Goal: Communication & Community: Answer question/provide support

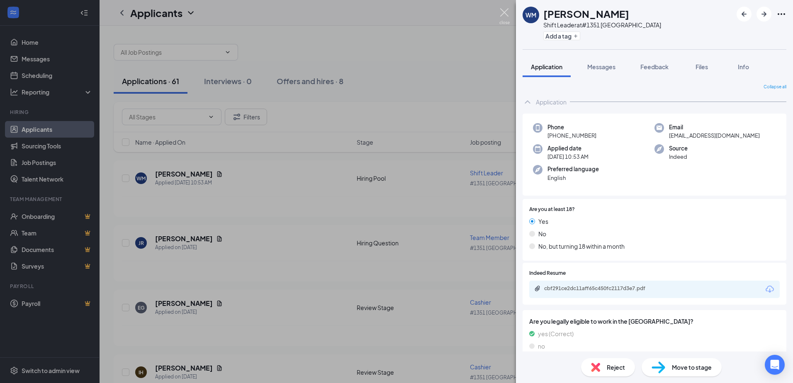
drag, startPoint x: 503, startPoint y: 13, endPoint x: 375, endPoint y: 44, distance: 131.3
click at [503, 13] on img at bounding box center [504, 16] width 10 height 16
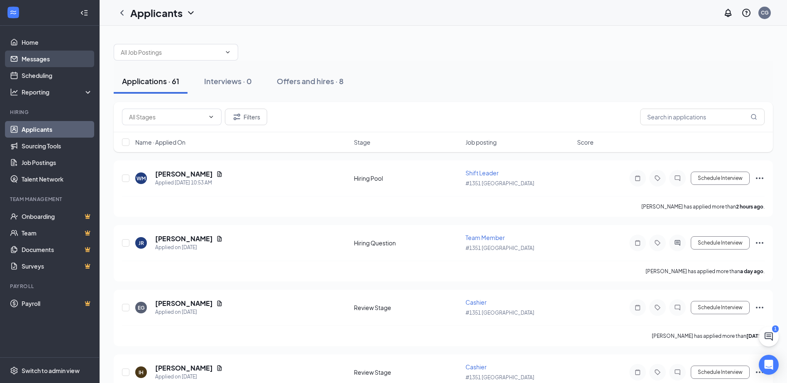
click at [25, 61] on link "Messages" at bounding box center [57, 59] width 71 height 17
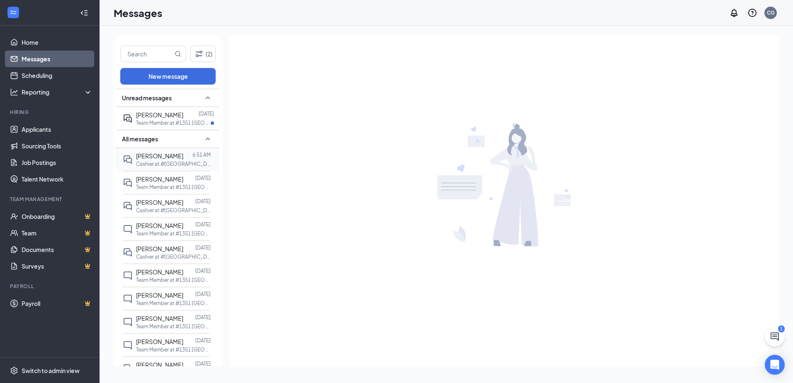
click at [156, 158] on span "[PERSON_NAME]" at bounding box center [159, 155] width 47 height 7
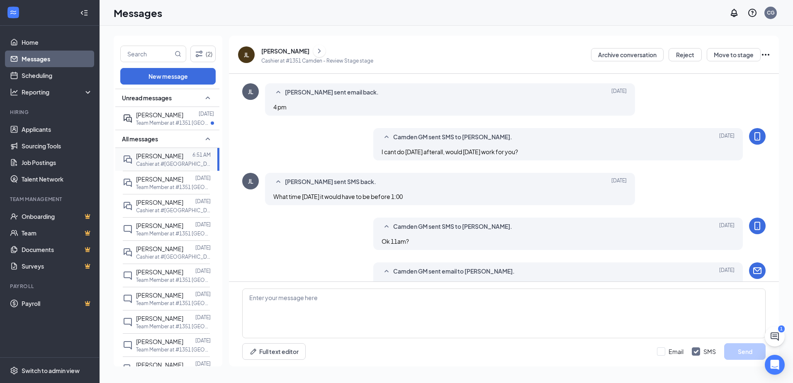
scroll to position [267, 0]
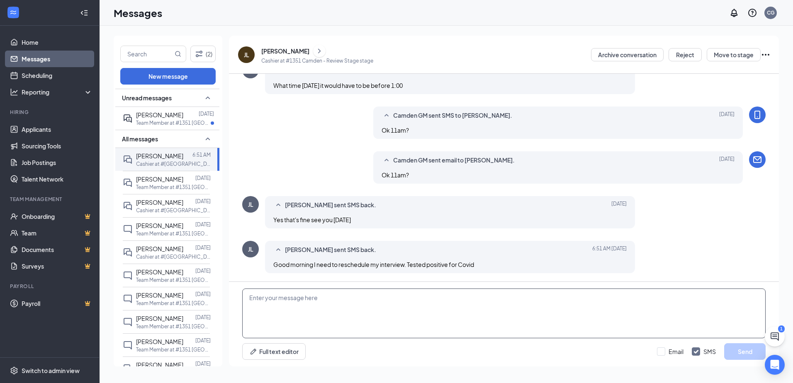
click at [402, 306] on textarea at bounding box center [503, 314] width 523 height 50
type textarea "Thank you for rescheduling. just let me know when you are feeling better!"
click at [750, 350] on button "Send" at bounding box center [744, 351] width 41 height 17
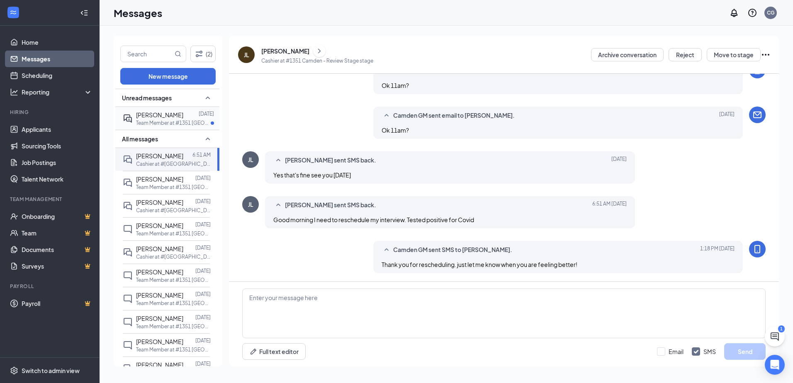
click at [158, 118] on span "[PERSON_NAME]" at bounding box center [159, 114] width 47 height 7
